Goal: Task Accomplishment & Management: Manage account settings

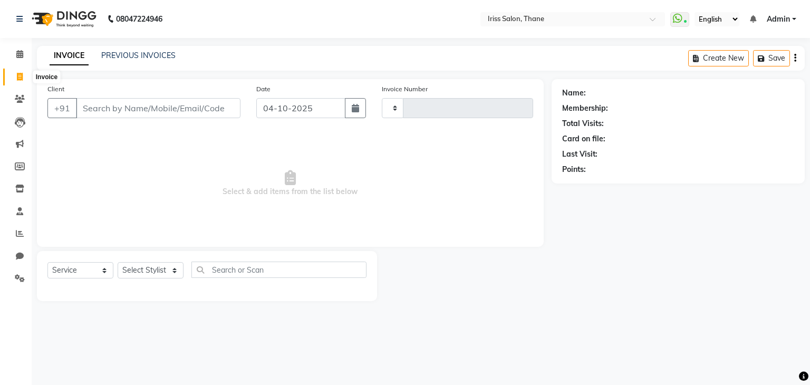
select select "service"
type input "2006"
select select "7676"
select select "product"
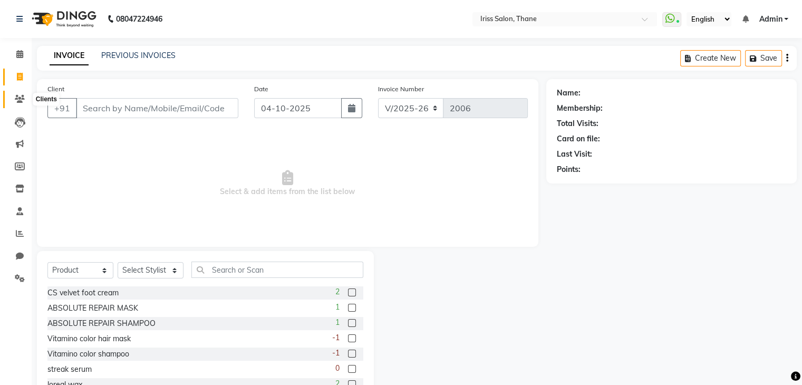
click at [19, 98] on icon at bounding box center [20, 99] width 10 height 8
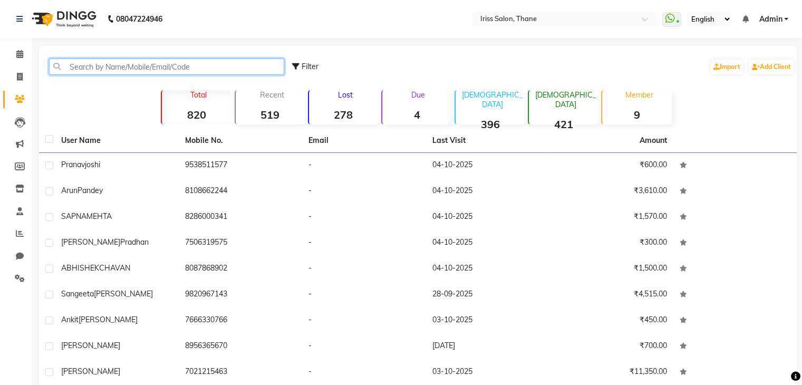
click at [137, 65] on input "text" at bounding box center [166, 67] width 235 height 16
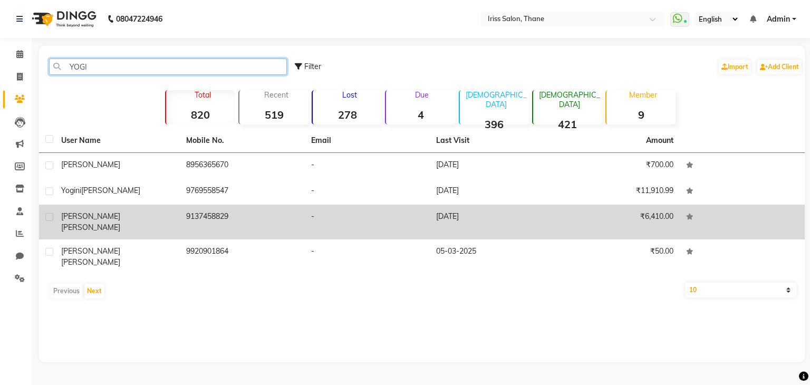
type input "YOGI"
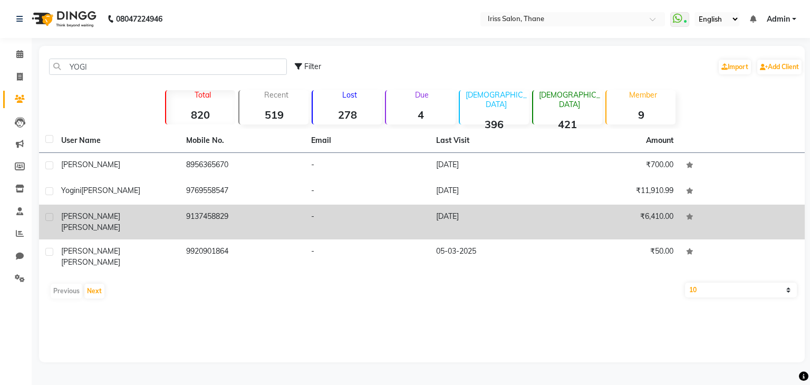
click at [217, 221] on td "9137458829" at bounding box center [242, 222] width 125 height 35
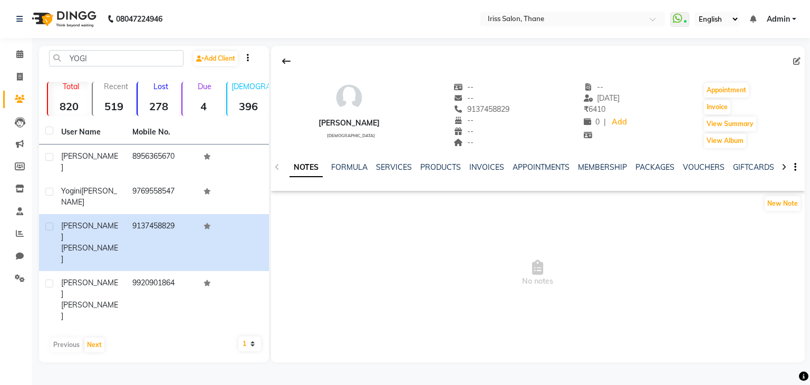
click at [782, 166] on icon at bounding box center [783, 166] width 5 height 7
click at [783, 166] on icon at bounding box center [783, 166] width 5 height 7
click at [783, 167] on icon at bounding box center [783, 166] width 5 height 7
click at [785, 173] on div at bounding box center [784, 166] width 12 height 21
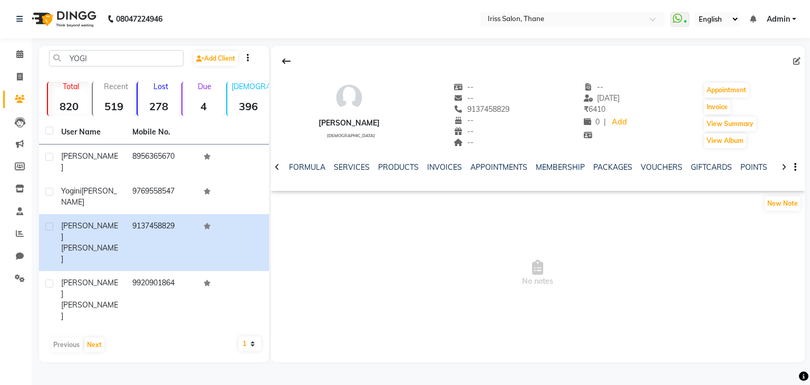
click at [785, 170] on icon at bounding box center [783, 166] width 5 height 7
click at [785, 171] on icon at bounding box center [783, 166] width 5 height 7
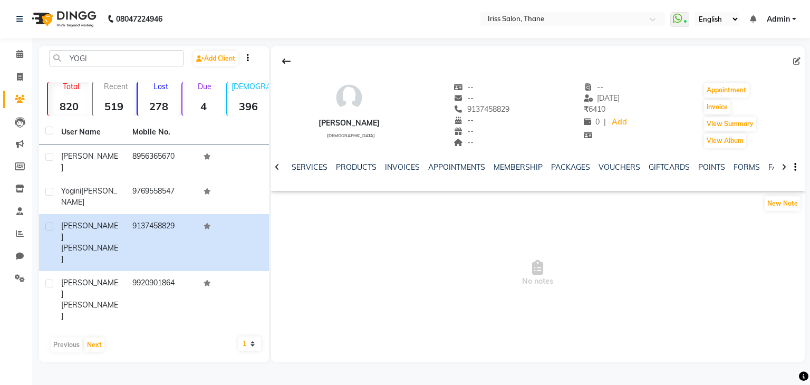
click at [786, 172] on div at bounding box center [784, 166] width 12 height 21
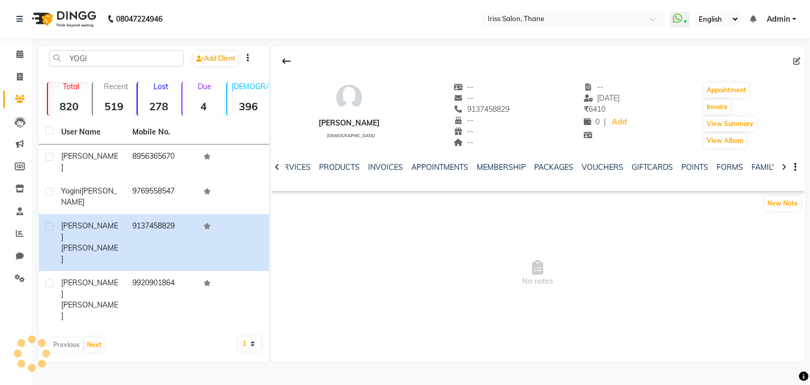
click at [786, 172] on div at bounding box center [784, 166] width 12 height 21
click at [786, 172] on div "NOTES FORMULA SERVICES PRODUCTS INVOICES APPOINTMENTS MEMBERSHIP PACKAGES VOUCH…" at bounding box center [538, 167] width 534 height 36
click at [734, 166] on link "FAMILY" at bounding box center [746, 166] width 25 height 9
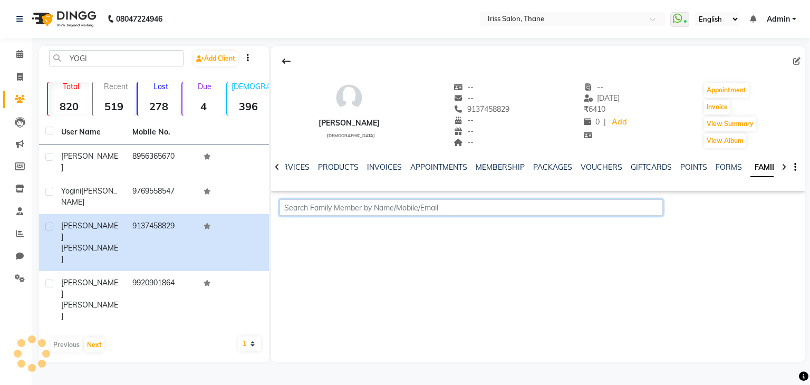
click at [459, 209] on input "text" at bounding box center [471, 207] width 384 height 16
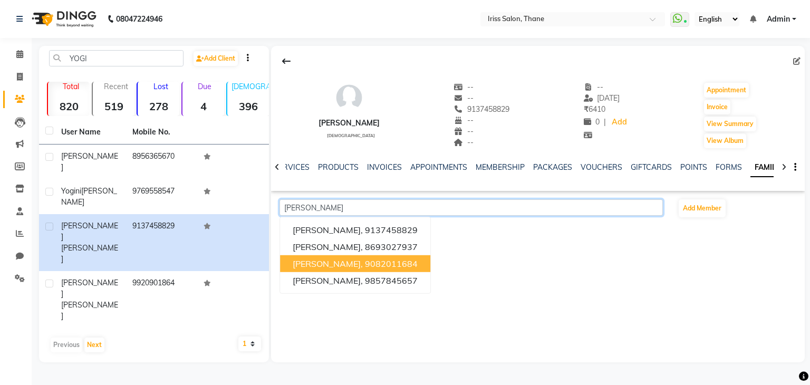
click at [407, 264] on button "[PERSON_NAME], 9082011684" at bounding box center [355, 263] width 150 height 17
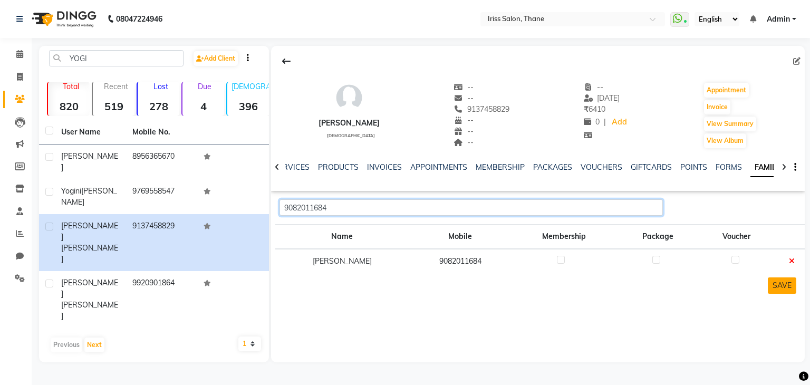
type input "9082011684"
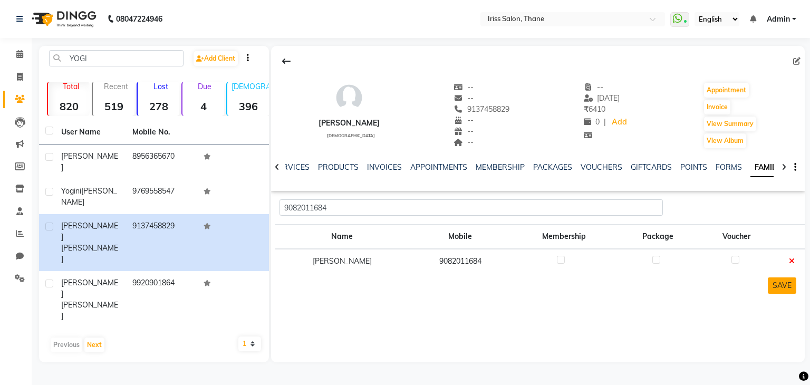
click at [784, 283] on button "SAVE" at bounding box center [782, 285] width 28 height 16
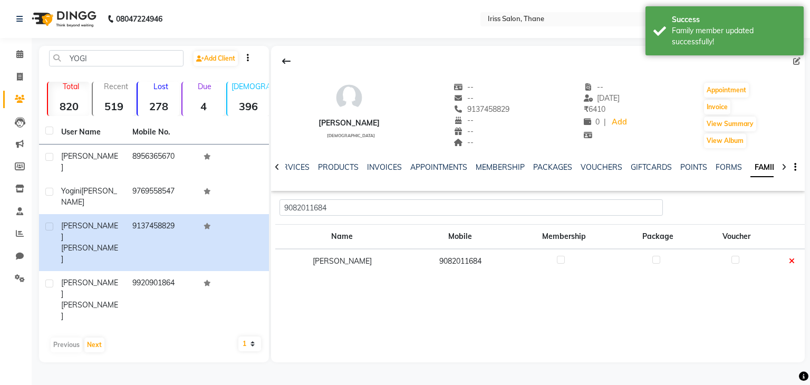
click at [783, 165] on icon at bounding box center [783, 166] width 5 height 7
click at [783, 165] on div "NOTES FORMULA SERVICES PRODUCTS INVOICES APPOINTMENTS MEMBERSHIP PACKAGES VOUCH…" at bounding box center [538, 167] width 534 height 36
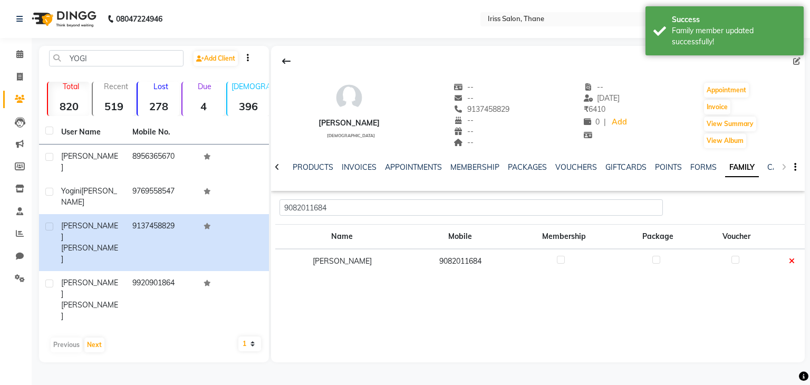
click at [783, 165] on div "NOTES FORMULA SERVICES PRODUCTS INVOICES APPOINTMENTS MEMBERSHIP PACKAGES VOUCH…" at bounding box center [538, 167] width 534 height 36
click at [783, 166] on div "NOTES FORMULA SERVICES PRODUCTS INVOICES APPOINTMENTS MEMBERSHIP PACKAGES VOUCH…" at bounding box center [538, 167] width 534 height 36
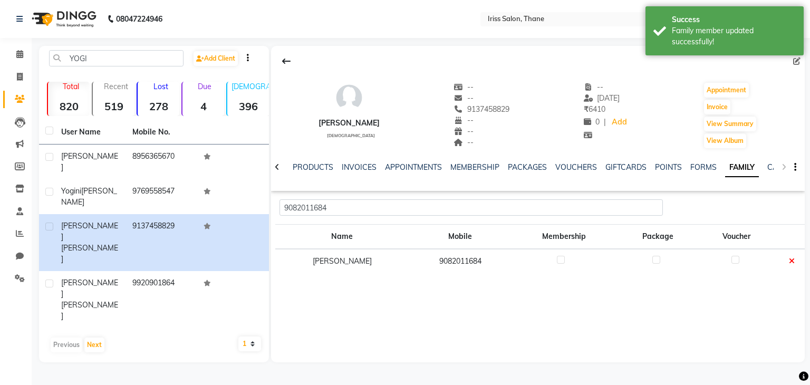
click at [783, 166] on div "NOTES FORMULA SERVICES PRODUCTS INVOICES APPOINTMENTS MEMBERSHIP PACKAGES VOUCH…" at bounding box center [538, 167] width 534 height 36
drag, startPoint x: 783, startPoint y: 166, endPoint x: 767, endPoint y: 168, distance: 15.9
click at [767, 168] on div "NOTES FORMULA SERVICES PRODUCTS INVOICES APPOINTMENTS MEMBERSHIP PACKAGES VOUCH…" at bounding box center [538, 167] width 534 height 36
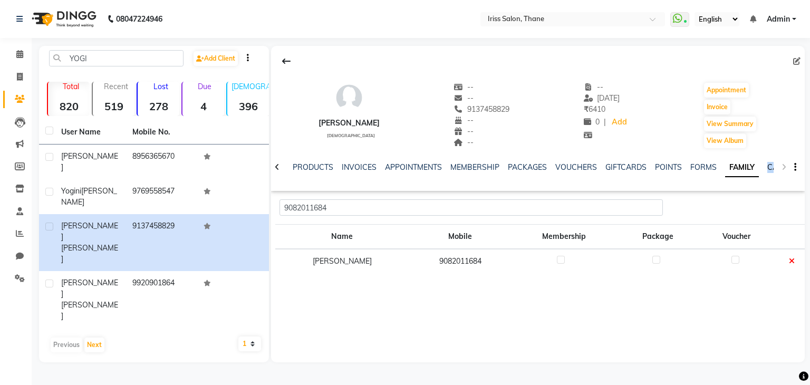
click at [767, 168] on link "CARDS" at bounding box center [780, 166] width 26 height 9
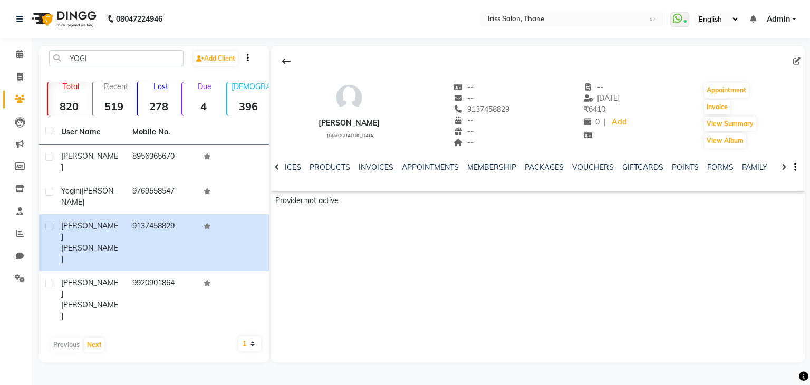
click at [785, 168] on icon at bounding box center [783, 166] width 5 height 7
click at [785, 168] on div "NOTES FORMULA SERVICES PRODUCTS INVOICES APPOINTMENTS MEMBERSHIP PACKAGES VOUCH…" at bounding box center [538, 167] width 534 height 36
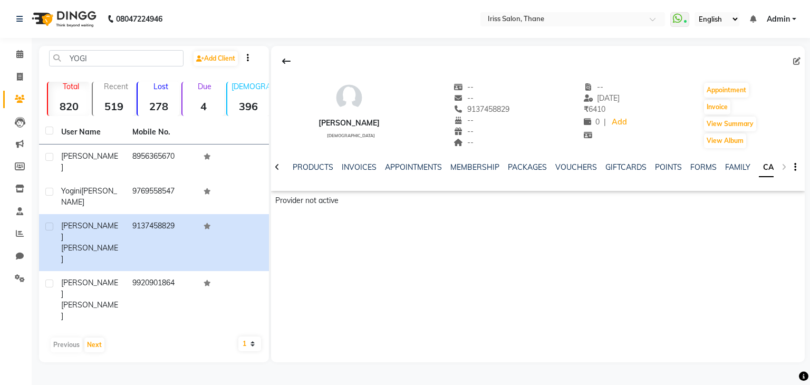
click at [785, 168] on div "NOTES FORMULA SERVICES PRODUCTS INVOICES APPOINTMENTS MEMBERSHIP PACKAGES VOUCH…" at bounding box center [538, 167] width 534 height 36
click at [277, 164] on icon at bounding box center [277, 166] width 5 height 7
click at [278, 167] on icon at bounding box center [277, 166] width 5 height 7
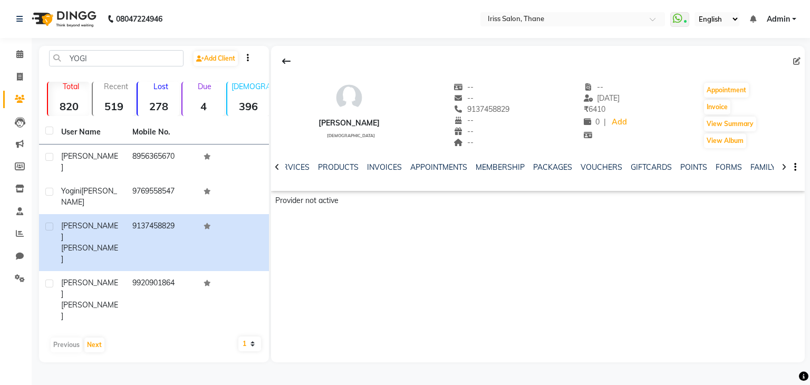
click at [278, 167] on icon at bounding box center [277, 166] width 5 height 7
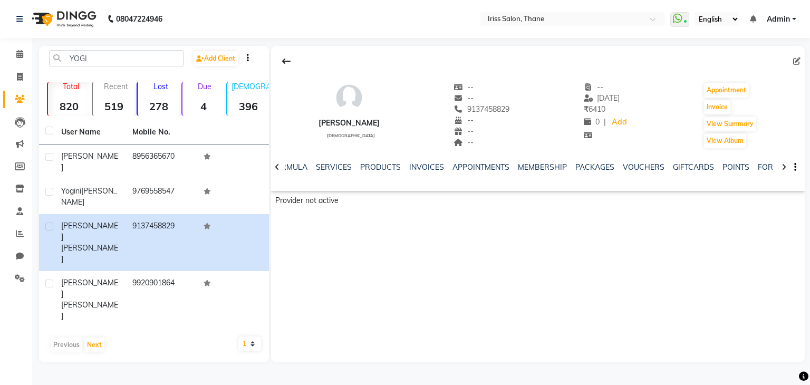
click at [278, 167] on icon at bounding box center [277, 166] width 5 height 7
click at [276, 167] on icon at bounding box center [277, 166] width 5 height 7
click at [278, 167] on icon at bounding box center [277, 166] width 5 height 7
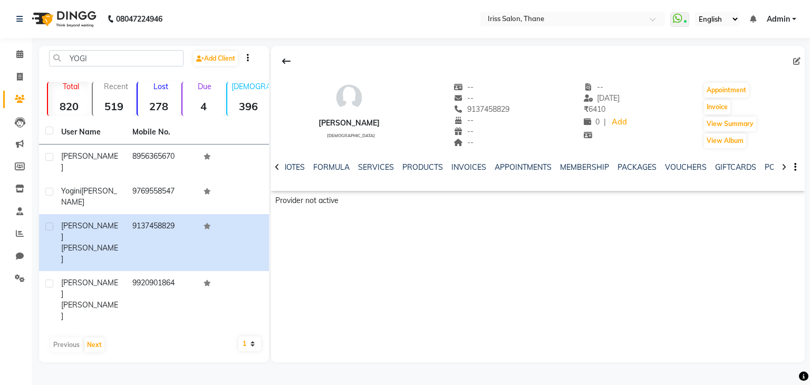
click at [278, 167] on icon at bounding box center [277, 166] width 5 height 7
click at [278, 167] on div "NOTES FORMULA SERVICES PRODUCTS INVOICES APPOINTMENTS MEMBERSHIP PACKAGES VOUCH…" at bounding box center [538, 167] width 534 height 36
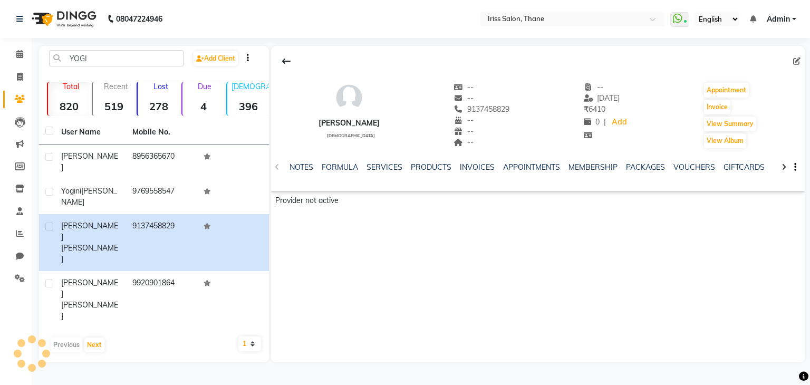
click at [278, 167] on div "NOTES FORMULA SERVICES PRODUCTS INVOICES APPOINTMENTS MEMBERSHIP PACKAGES VOUCH…" at bounding box center [538, 167] width 534 height 36
click at [21, 143] on icon at bounding box center [20, 144] width 8 height 8
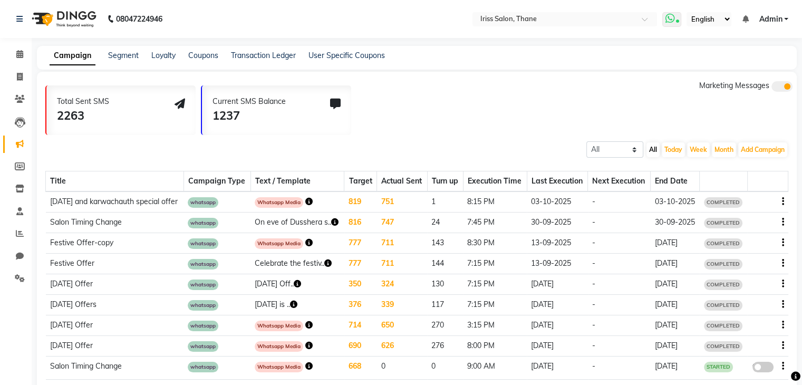
click at [676, 20] on icon at bounding box center [677, 22] width 3 height 5
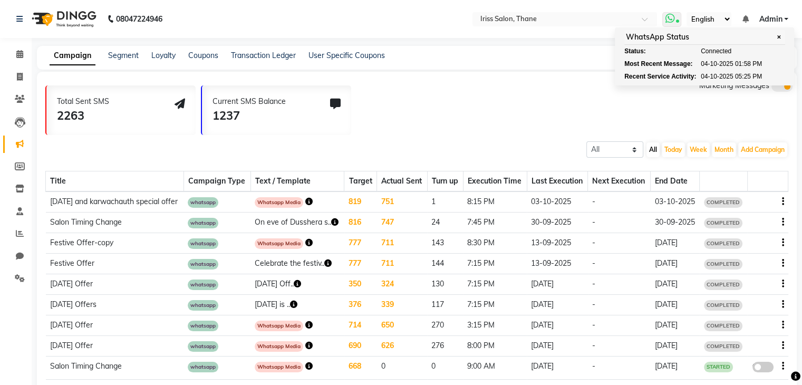
click at [660, 35] on div "WhatsApp Status ✕" at bounding box center [704, 37] width 161 height 15
click at [17, 280] on icon at bounding box center [20, 278] width 10 height 8
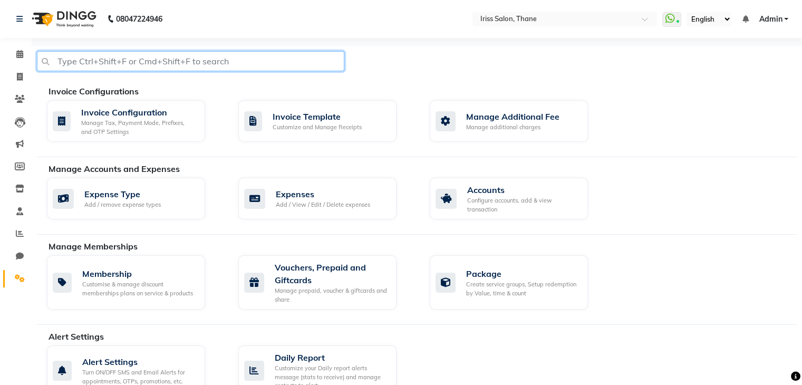
click at [241, 58] on input "text" at bounding box center [190, 61] width 307 height 20
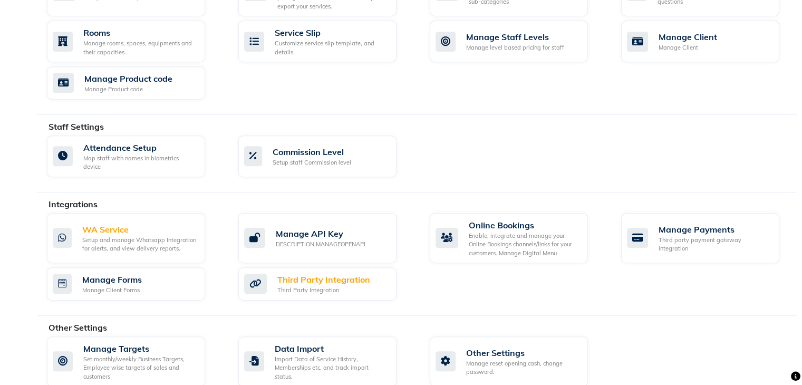
scroll to position [470, 0]
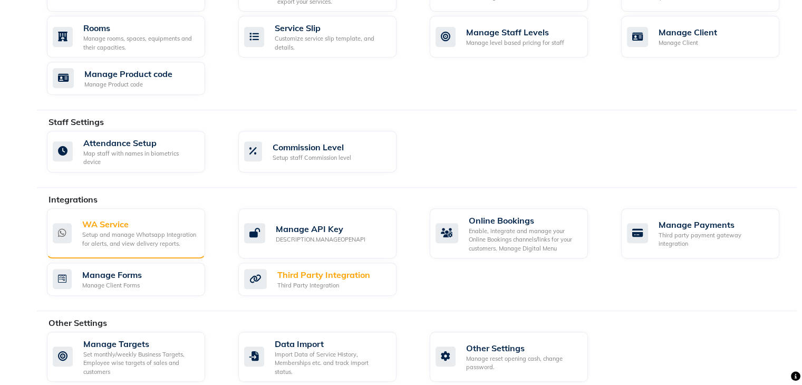
type input "WHAT"
click at [128, 234] on div "Setup and manage Whatsapp Integration for alerts, and view delivery reports." at bounding box center [139, 238] width 114 height 17
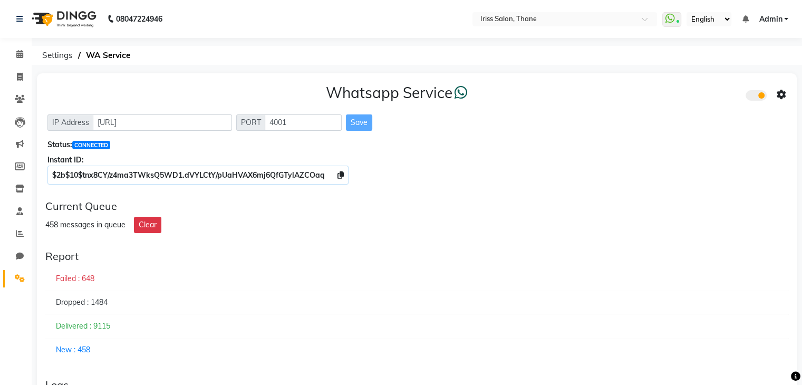
click at [67, 278] on div "Failed : 648" at bounding box center [416, 279] width 743 height 24
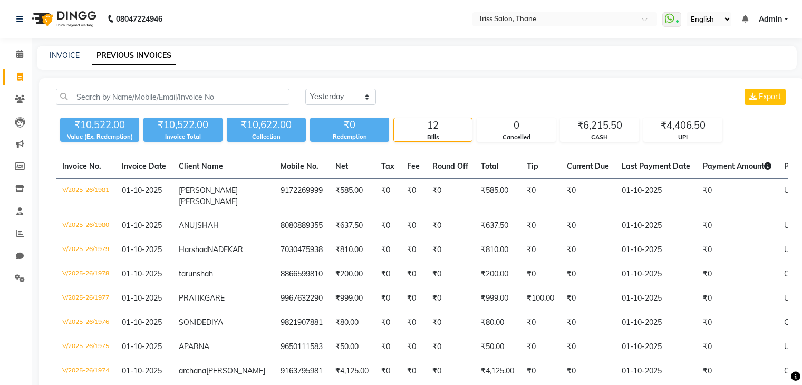
select select "yesterday"
